Goal: Task Accomplishment & Management: Use online tool/utility

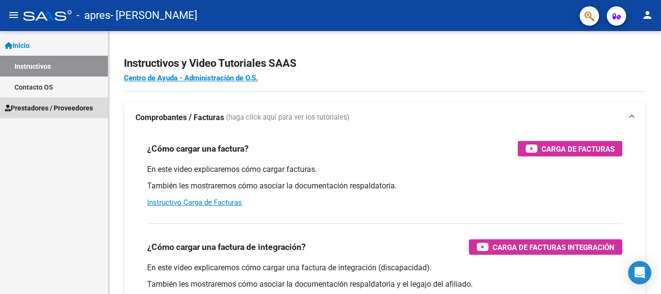
click at [74, 106] on span "Prestadores / Proveedores" at bounding box center [49, 108] width 88 height 11
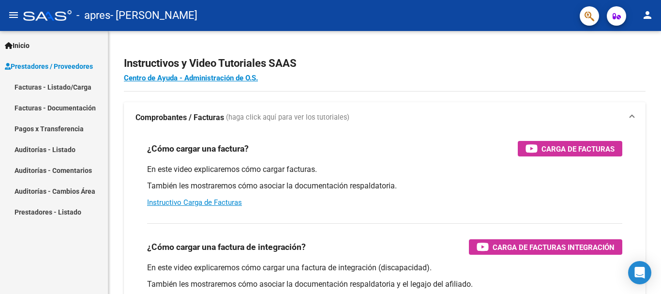
click at [77, 88] on link "Facturas - Listado/Carga" at bounding box center [54, 87] width 108 height 21
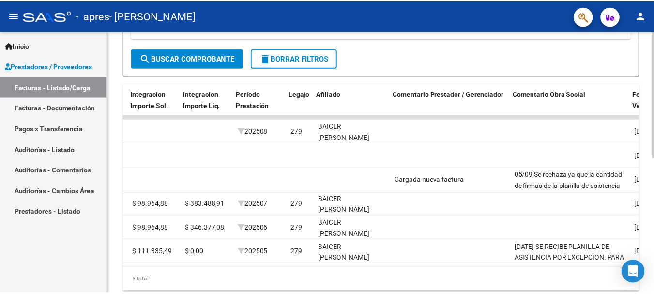
scroll to position [0, 1148]
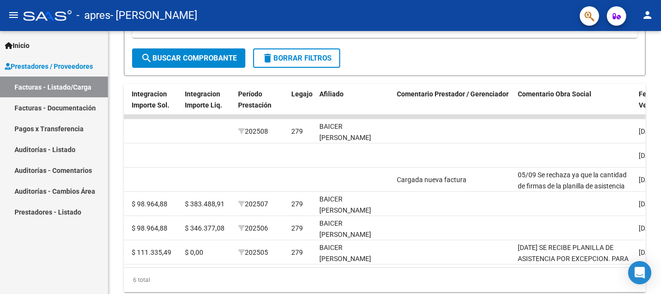
click at [651, 13] on mat-icon "person" at bounding box center [648, 15] width 12 height 12
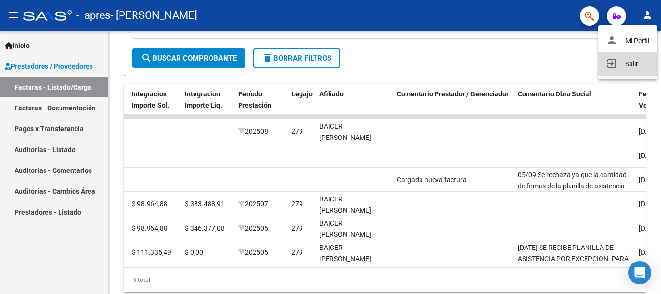
click at [631, 62] on button "exit_to_app Salir" at bounding box center [627, 63] width 59 height 23
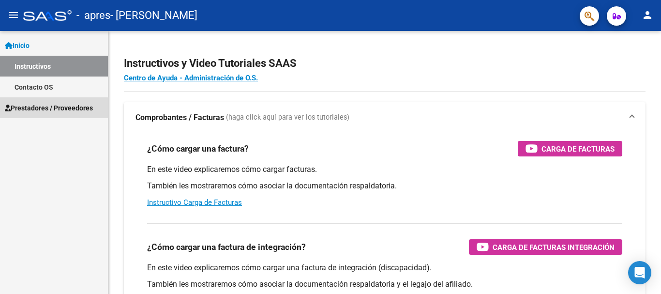
click at [26, 110] on span "Prestadores / Proveedores" at bounding box center [49, 108] width 88 height 11
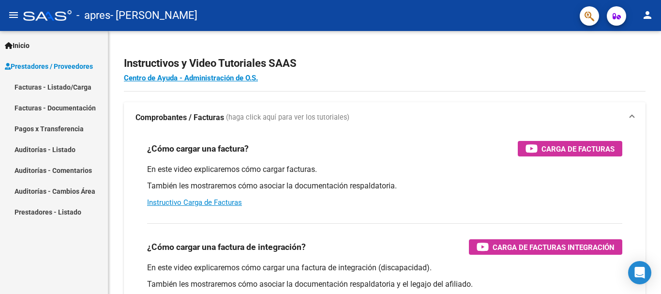
click at [38, 84] on link "Facturas - Listado/Carga" at bounding box center [54, 87] width 108 height 21
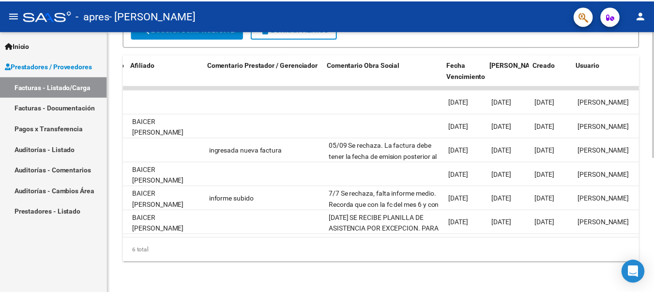
scroll to position [0, 1335]
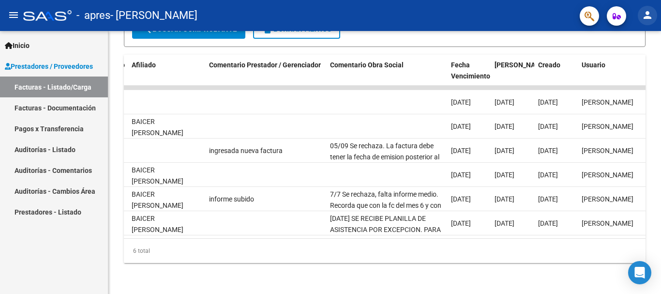
click at [654, 16] on button "person" at bounding box center [647, 15] width 19 height 19
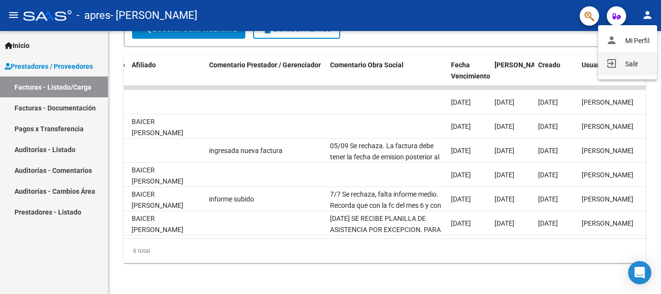
click at [635, 62] on button "exit_to_app Salir" at bounding box center [627, 63] width 59 height 23
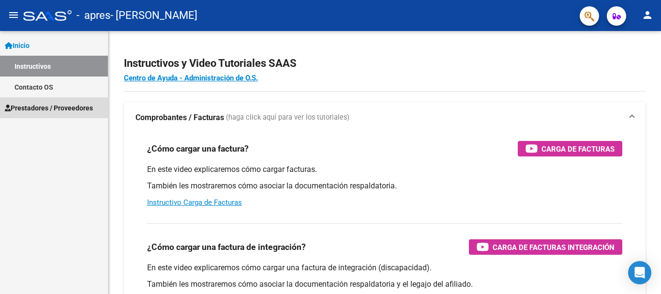
click at [69, 107] on span "Prestadores / Proveedores" at bounding box center [49, 108] width 88 height 11
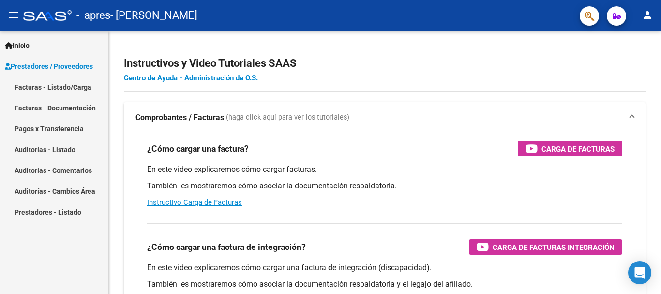
click at [70, 82] on link "Facturas - Listado/Carga" at bounding box center [54, 87] width 108 height 21
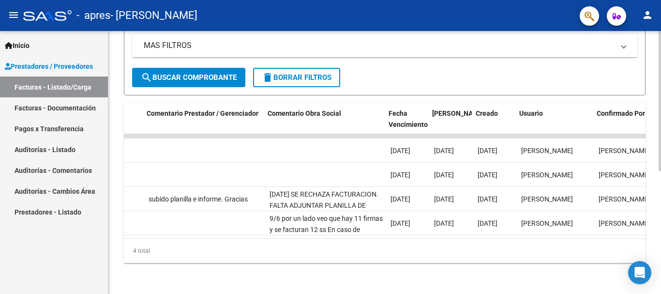
scroll to position [0, 1400]
